Goal: Answer question/provide support: Share knowledge or assist other users

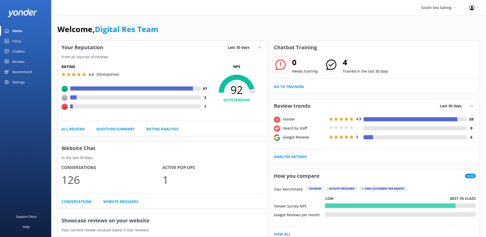
click at [12, 40] on link "Inbox" at bounding box center [25, 41] width 51 height 10
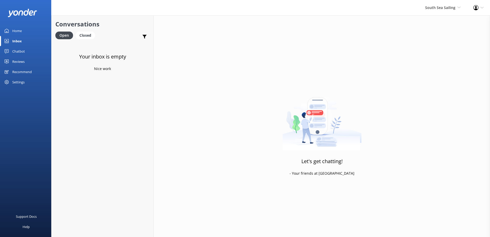
click at [23, 49] on div "Chatbot" at bounding box center [18, 51] width 13 height 10
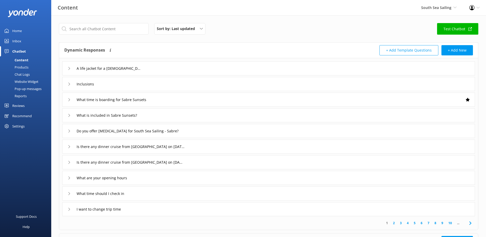
click at [25, 73] on div "Chat Logs" at bounding box center [16, 74] width 27 height 7
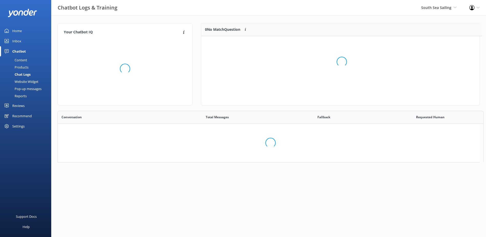
scroll to position [4, 4]
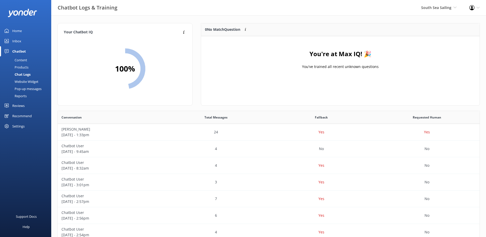
click at [436, 11] on div "South Sea Sailing South Sea Sailing South Sea Cruises Malamala Beach Club Aweso…" at bounding box center [439, 7] width 48 height 15
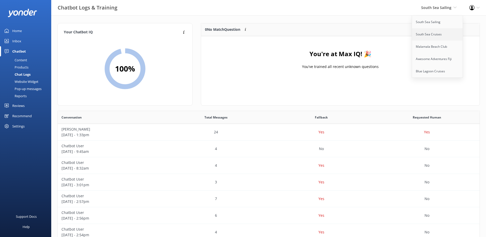
click at [437, 34] on link "South Sea Cruises" at bounding box center [437, 34] width 51 height 12
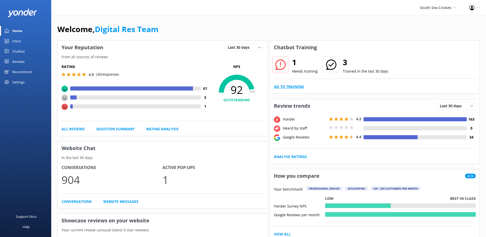
click at [288, 86] on link "Go to Training" at bounding box center [289, 87] width 30 height 6
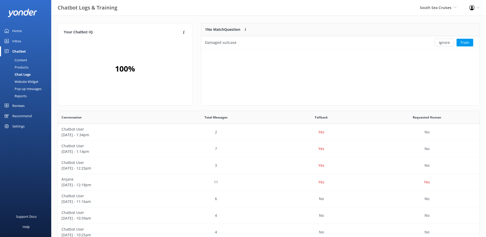
scroll to position [22, 274]
click at [446, 44] on button "Ignore" at bounding box center [444, 43] width 19 height 8
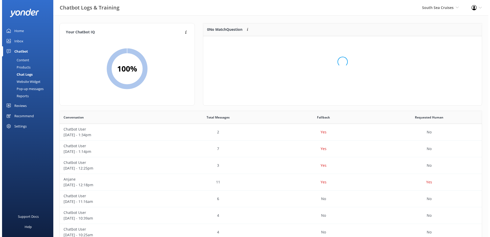
scroll to position [60, 274]
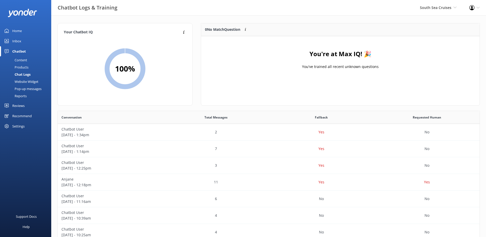
click at [21, 41] on div "Inbox" at bounding box center [16, 41] width 9 height 10
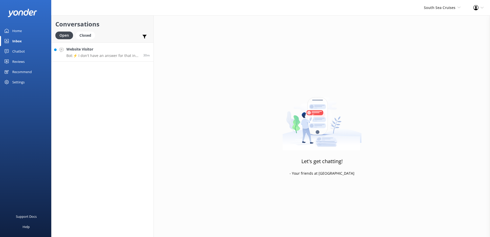
click at [109, 51] on h4 "Website Visitor" at bounding box center [102, 49] width 73 height 6
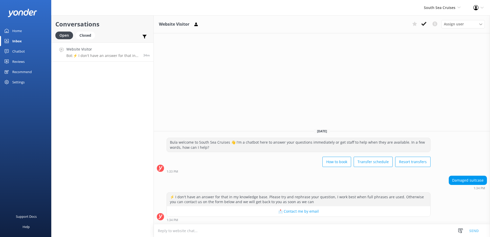
click at [170, 231] on textarea at bounding box center [322, 230] width 336 height 13
paste textarea "customerservices@ssc.com.fj"
click at [158, 230] on textarea "customerservices@ssc.com.fj" at bounding box center [322, 230] width 336 height 13
type textarea "Please contact our Customer Services via e-mail - customerservices@ssc.com.fj"
click at [473, 230] on button "Send" at bounding box center [473, 230] width 19 height 13
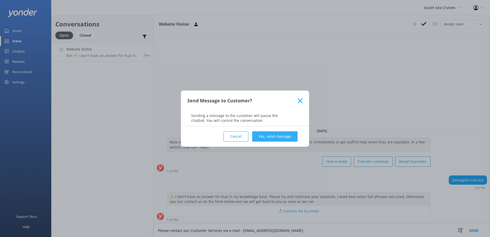
click at [268, 138] on button "Yes, send message" at bounding box center [274, 136] width 45 height 10
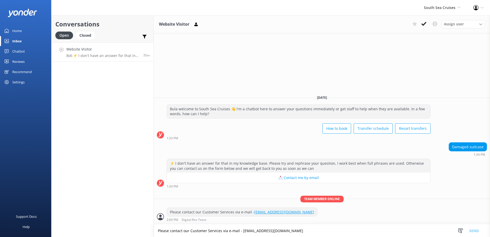
click at [479, 8] on div "Profile Settings Logout" at bounding box center [478, 7] width 23 height 15
click at [405, 36] on div "Website Visitor Assign user Alyssa Sonya Digital Res Team Brenda Fenton Asena N…" at bounding box center [322, 125] width 336 height 221
click at [435, 9] on span "South Sea Cruises" at bounding box center [440, 7] width 32 height 5
click at [434, 44] on link "Malamala Beach Club" at bounding box center [441, 46] width 51 height 12
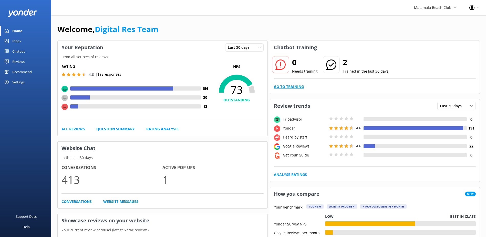
click at [297, 85] on link "Go to Training" at bounding box center [289, 87] width 30 height 6
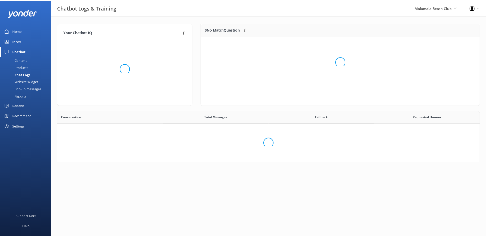
scroll to position [176, 418]
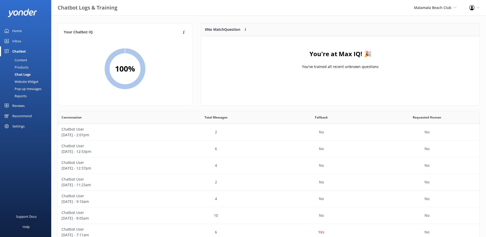
click at [20, 41] on div "Inbox" at bounding box center [16, 41] width 9 height 10
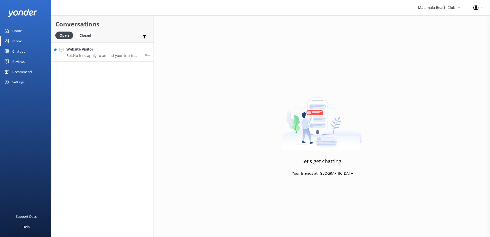
click at [126, 55] on p "Bot: No fees apply to amend your trip to Malamala Beach Club as long as the cha…" at bounding box center [103, 55] width 75 height 5
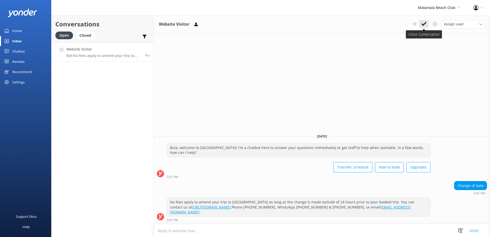
click at [426, 23] on button at bounding box center [423, 24] width 9 height 8
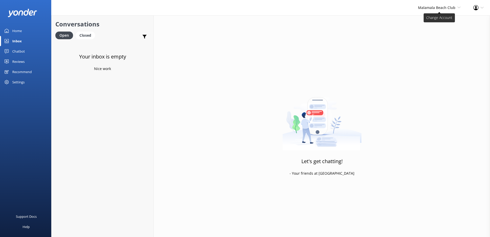
click at [452, 6] on span "Malamala Beach Club" at bounding box center [436, 7] width 37 height 5
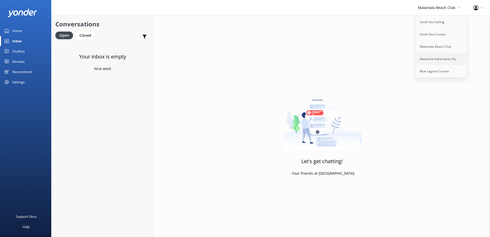
click at [446, 57] on link "Awesome Adventures Fiji" at bounding box center [441, 59] width 51 height 12
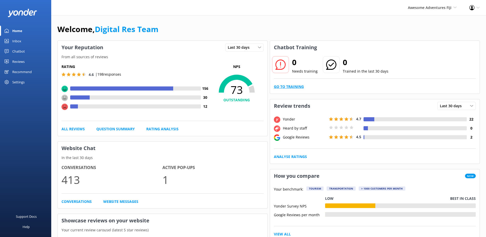
click at [284, 85] on link "Go to Training" at bounding box center [289, 87] width 30 height 6
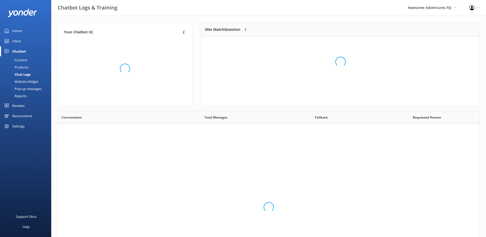
scroll to position [176, 418]
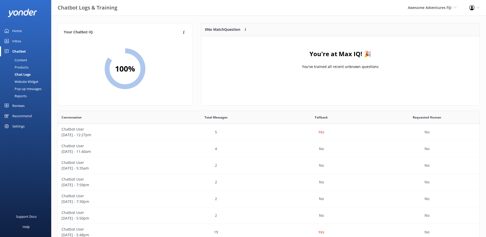
click at [21, 40] on div "Inbox" at bounding box center [16, 41] width 9 height 10
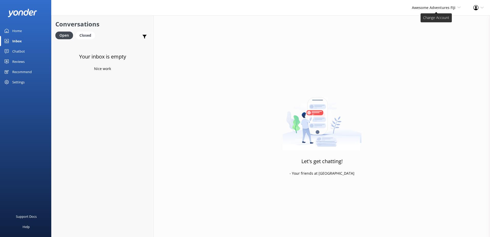
click at [444, 9] on span "Awesome Adventures Fiji" at bounding box center [434, 7] width 44 height 5
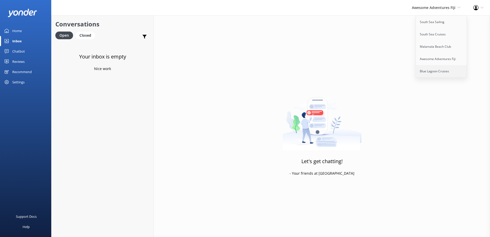
click at [434, 71] on link "Blue Lagoon Cruises" at bounding box center [441, 71] width 51 height 12
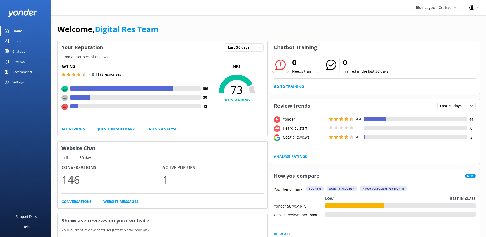
click at [296, 86] on link "Go to Training" at bounding box center [289, 87] width 30 height 6
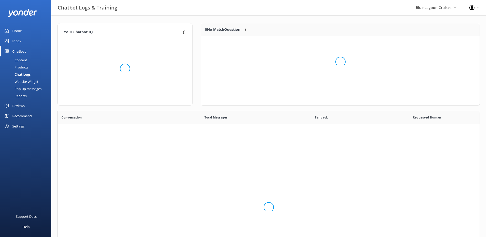
scroll to position [176, 418]
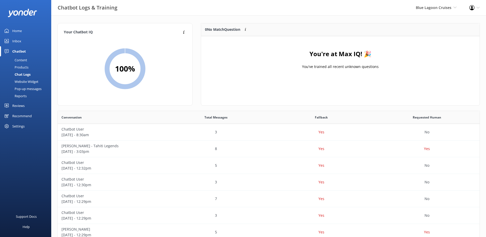
click at [21, 41] on div "Inbox" at bounding box center [16, 41] width 9 height 10
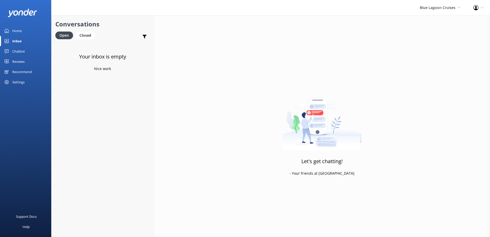
click at [423, 12] on div "Blue Lagoon Cruises South Sea Sailing South Sea Cruises Malamala Beach Club Awe…" at bounding box center [440, 7] width 54 height 15
click at [426, 24] on link "South Sea Sailing" at bounding box center [441, 22] width 51 height 12
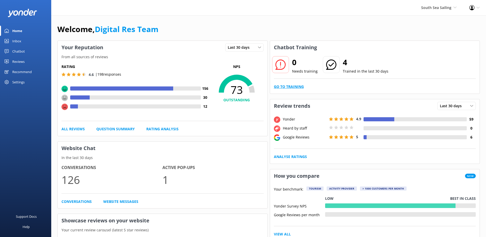
click at [300, 86] on link "Go to Training" at bounding box center [289, 87] width 30 height 6
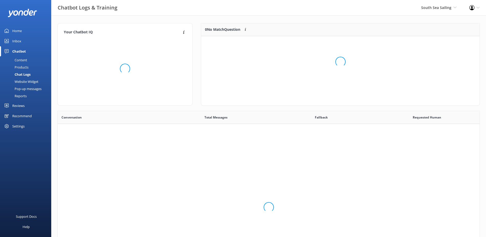
scroll to position [176, 418]
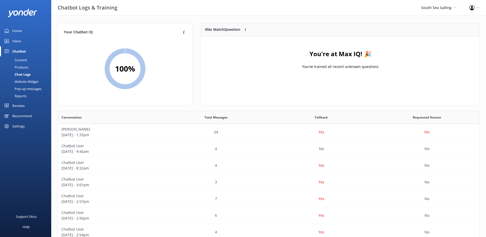
click at [25, 41] on link "Inbox" at bounding box center [25, 41] width 51 height 10
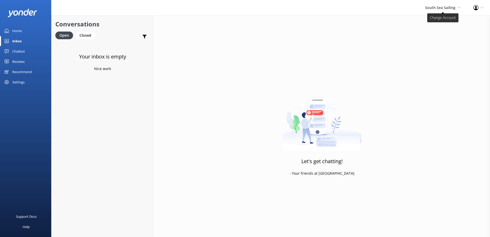
click at [429, 9] on span "South Sea Sailing" at bounding box center [440, 7] width 30 height 5
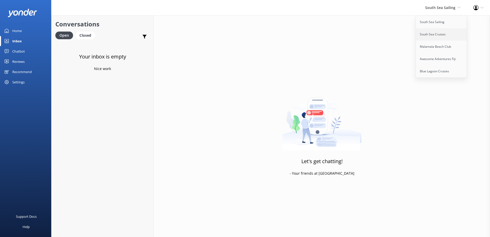
click at [425, 33] on link "South Sea Cruises" at bounding box center [441, 34] width 51 height 12
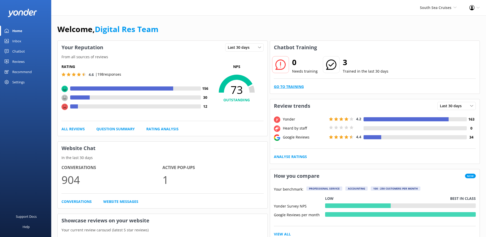
click at [291, 85] on link "Go to Training" at bounding box center [289, 87] width 30 height 6
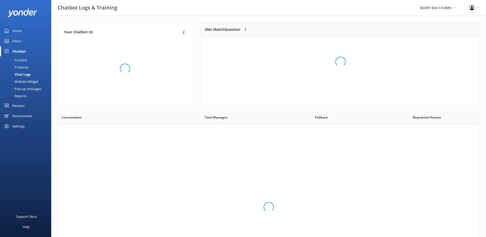
scroll to position [176, 418]
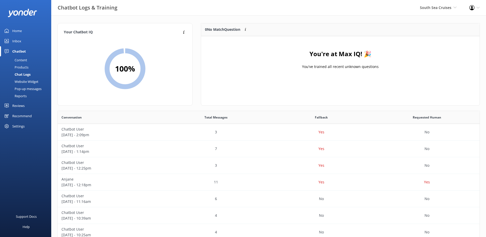
click at [14, 44] on div "Inbox" at bounding box center [16, 41] width 9 height 10
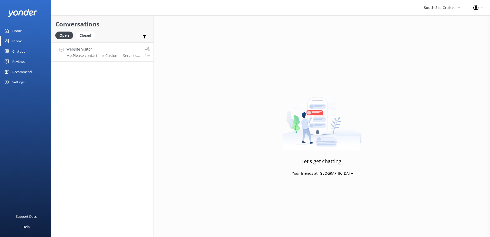
click at [119, 49] on h4 "Website Visitor" at bounding box center [103, 49] width 75 height 6
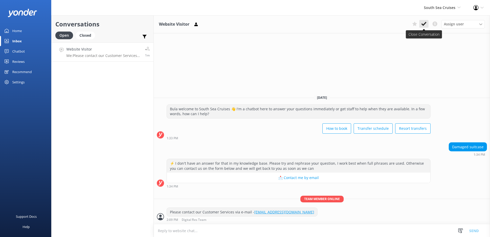
click at [421, 25] on button at bounding box center [423, 24] width 9 height 8
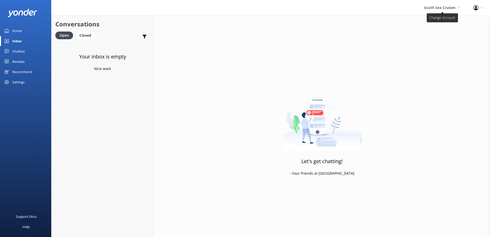
click at [447, 8] on span "South Sea Cruises" at bounding box center [440, 7] width 32 height 5
click at [434, 50] on link "Malamala Beach Club" at bounding box center [441, 46] width 51 height 12
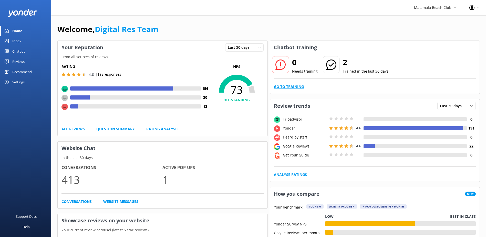
click at [285, 86] on link "Go to Training" at bounding box center [289, 87] width 30 height 6
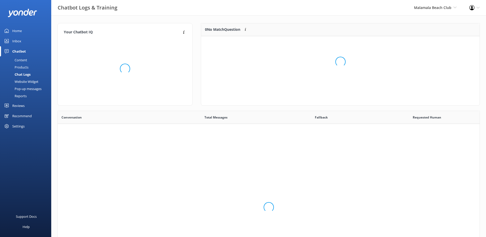
scroll to position [176, 418]
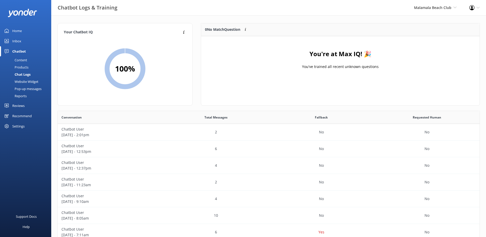
click at [10, 41] on link "Inbox" at bounding box center [25, 41] width 51 height 10
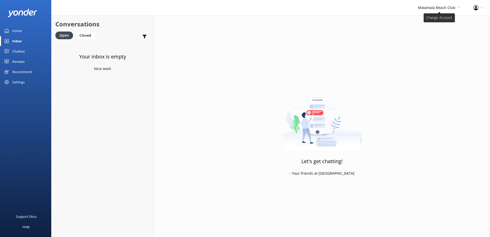
click at [424, 10] on span "Malamala Beach Club South Sea Sailing South Sea Cruises Malamala Beach Club Awe…" at bounding box center [439, 8] width 43 height 6
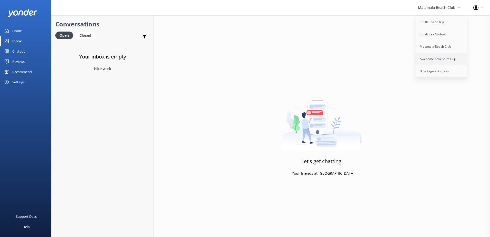
click at [428, 59] on link "Awesome Adventures Fiji" at bounding box center [441, 59] width 51 height 12
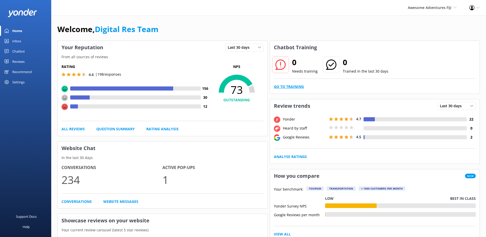
click at [299, 85] on link "Go to Training" at bounding box center [289, 87] width 30 height 6
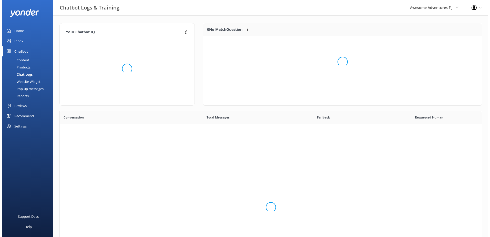
scroll to position [176, 418]
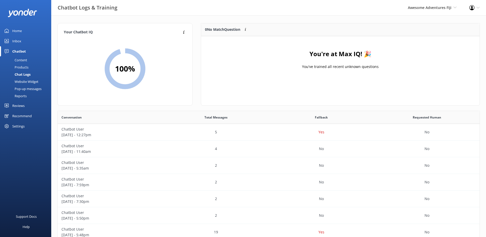
click at [17, 41] on div "Inbox" at bounding box center [16, 41] width 9 height 10
